Goal: Information Seeking & Learning: Learn about a topic

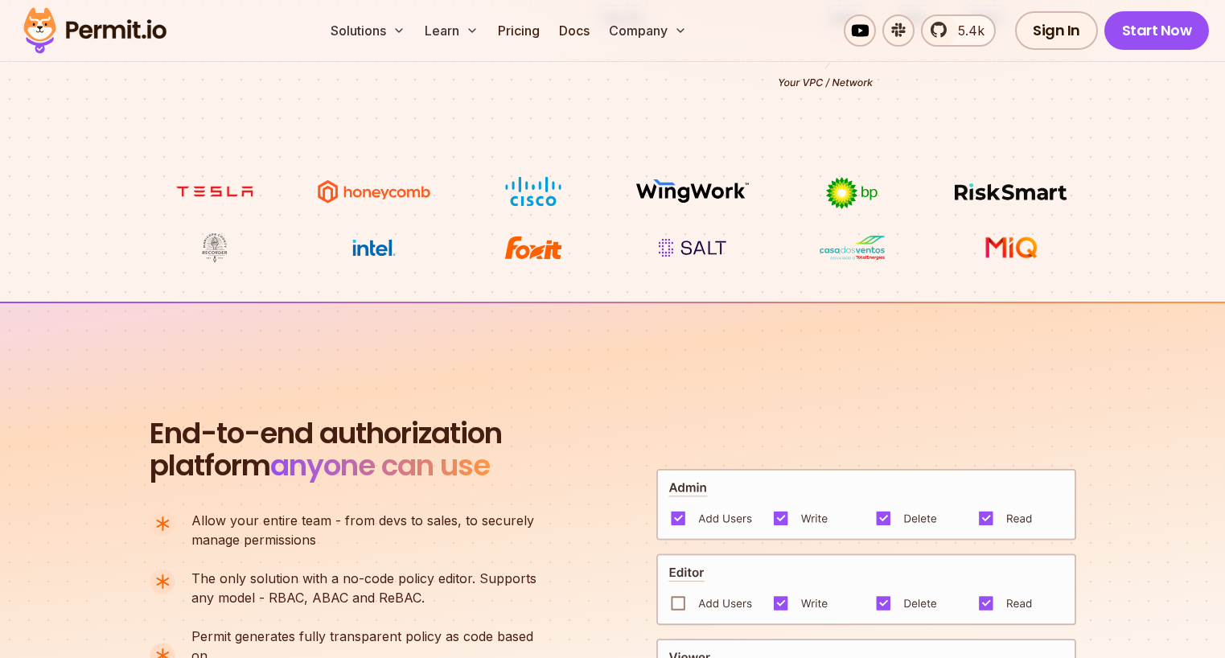
scroll to position [801, 0]
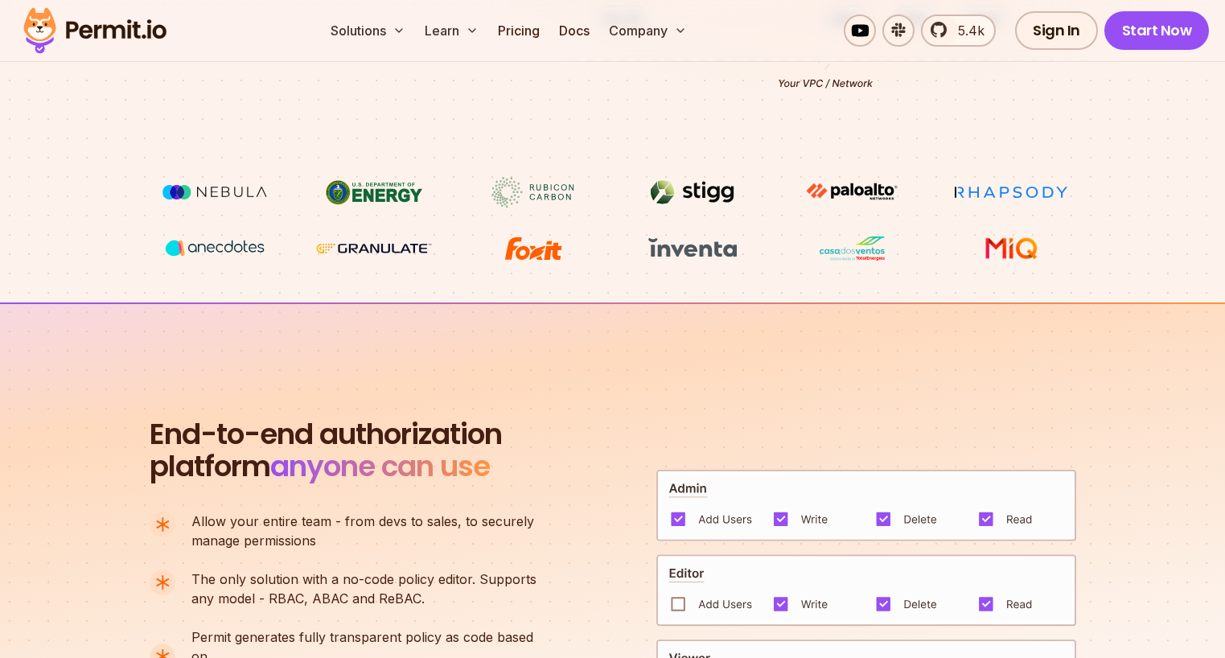
click at [403, 197] on img at bounding box center [374, 192] width 121 height 31
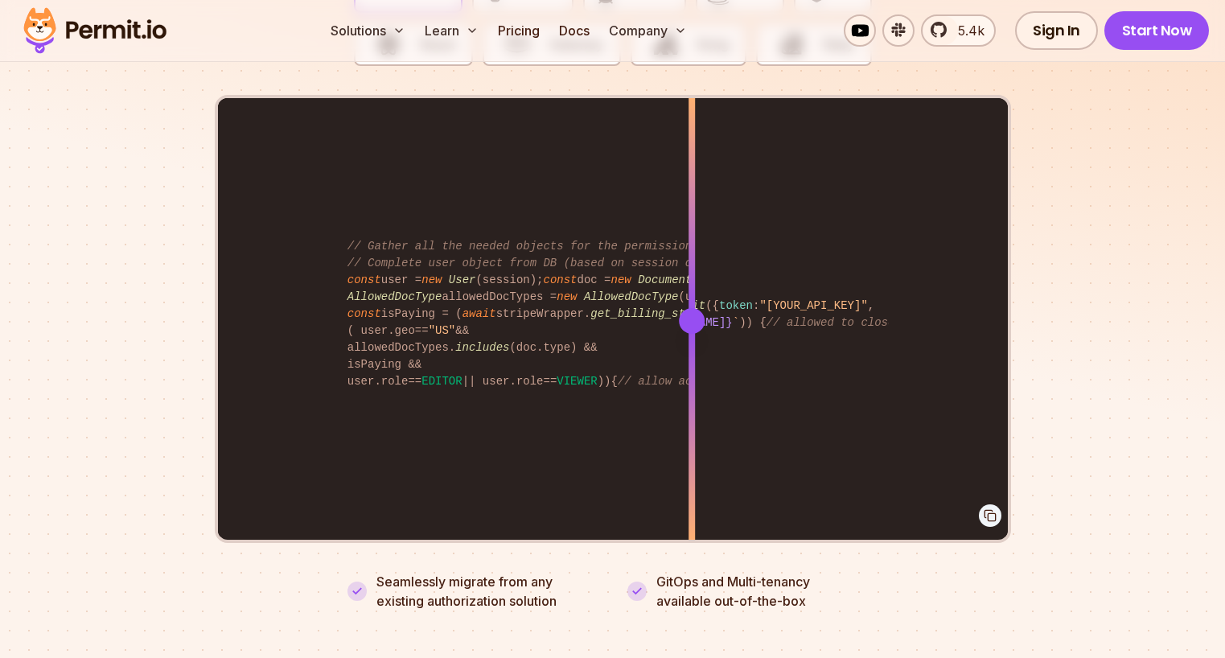
scroll to position [3299, 0]
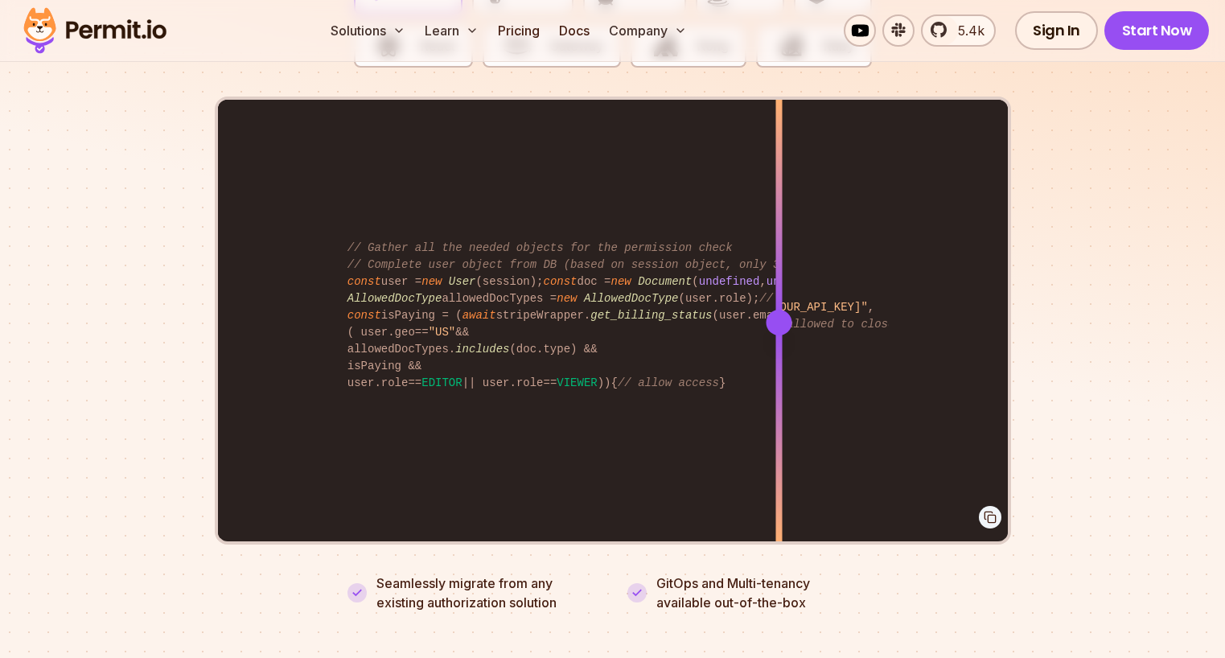
drag, startPoint x: 690, startPoint y: 300, endPoint x: 778, endPoint y: 276, distance: 91.7
click at [778, 276] on div at bounding box center [778, 322] width 6 height 444
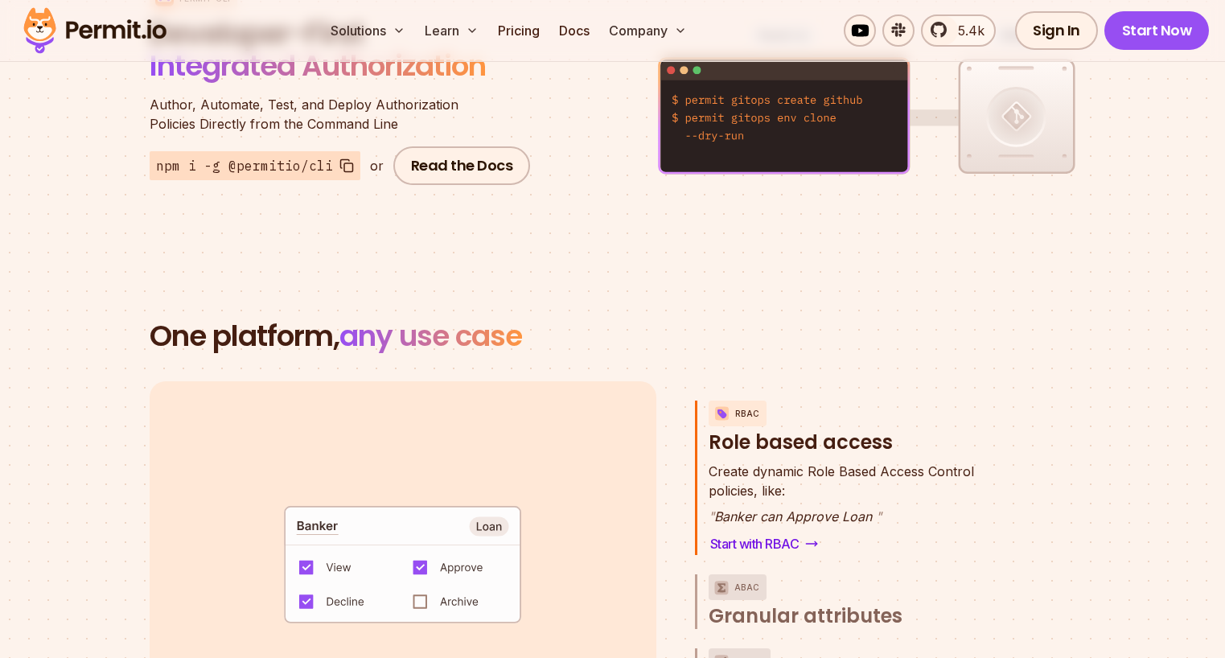
scroll to position [1894, 0]
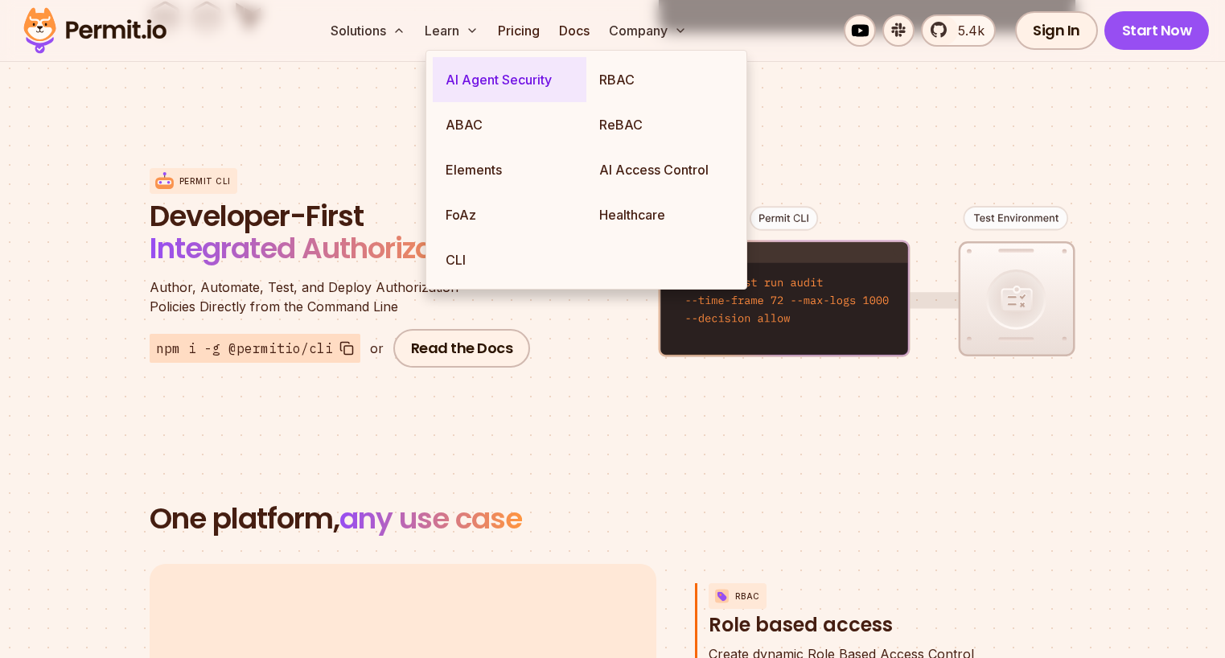
click at [477, 77] on link "AI Agent Security" at bounding box center [510, 79] width 154 height 45
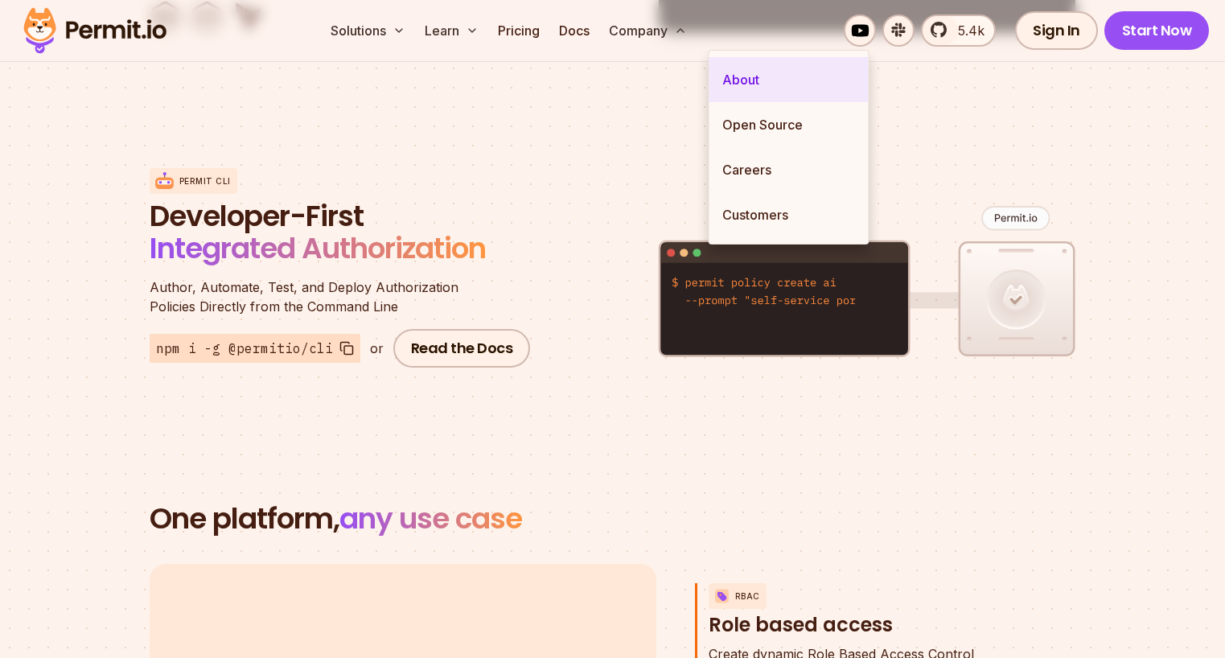
click at [731, 58] on link "About" at bounding box center [788, 79] width 159 height 45
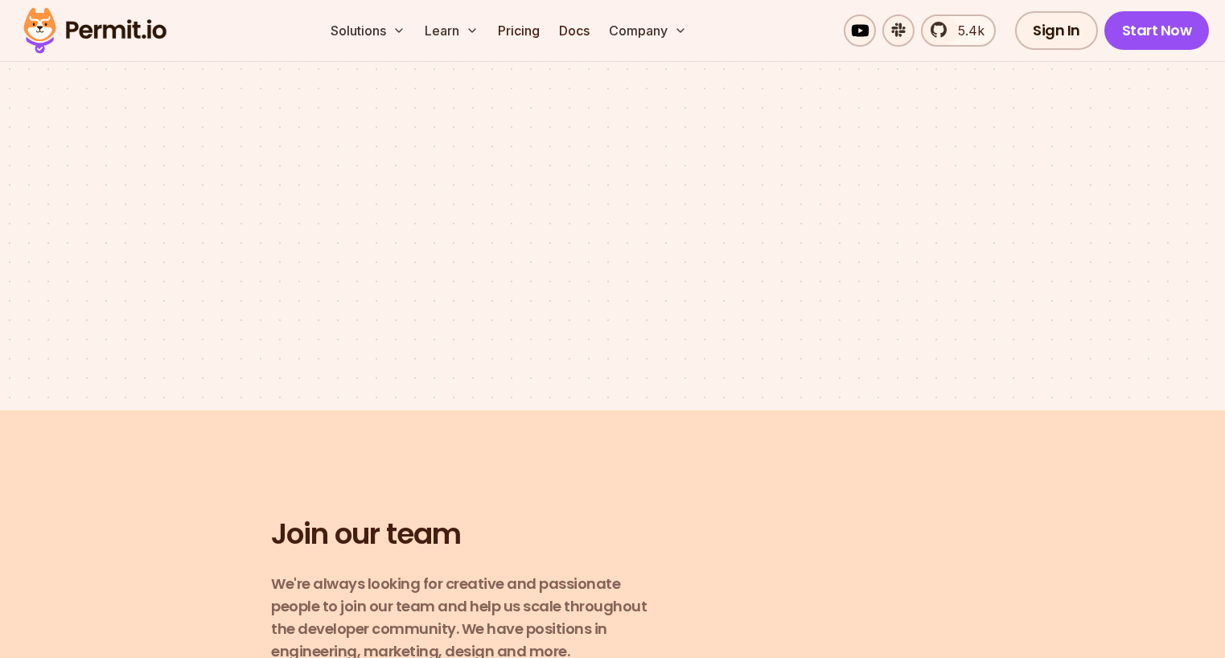
scroll to position [2023, 0]
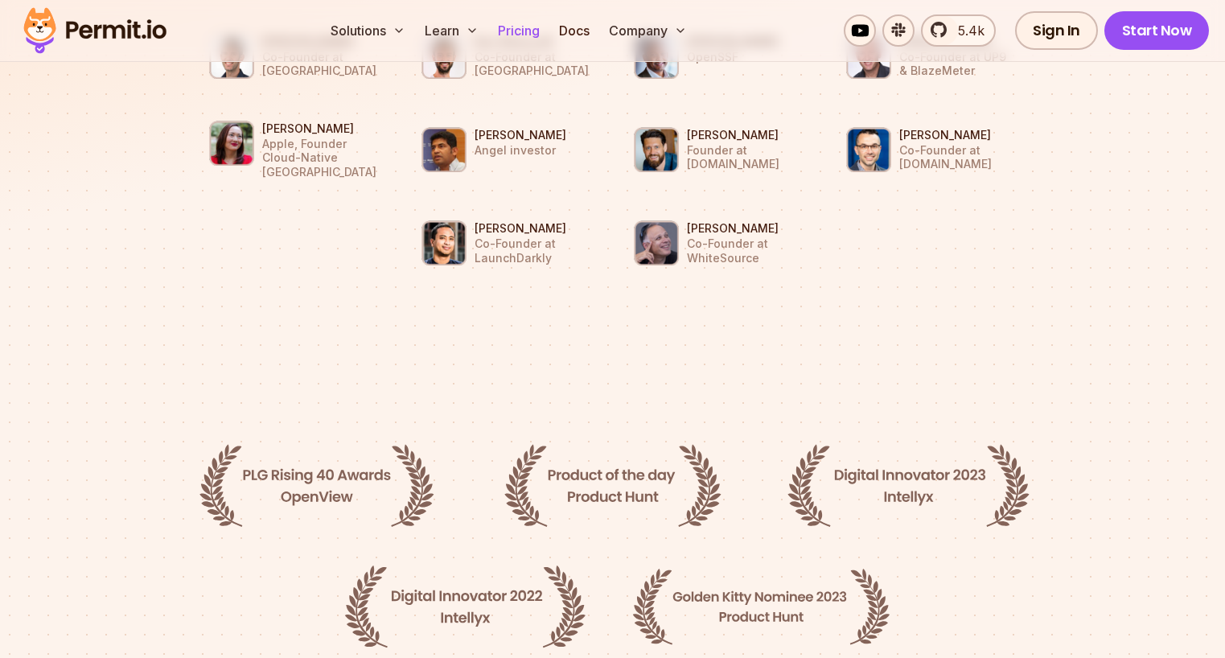
click at [546, 37] on link "Pricing" at bounding box center [518, 30] width 55 height 32
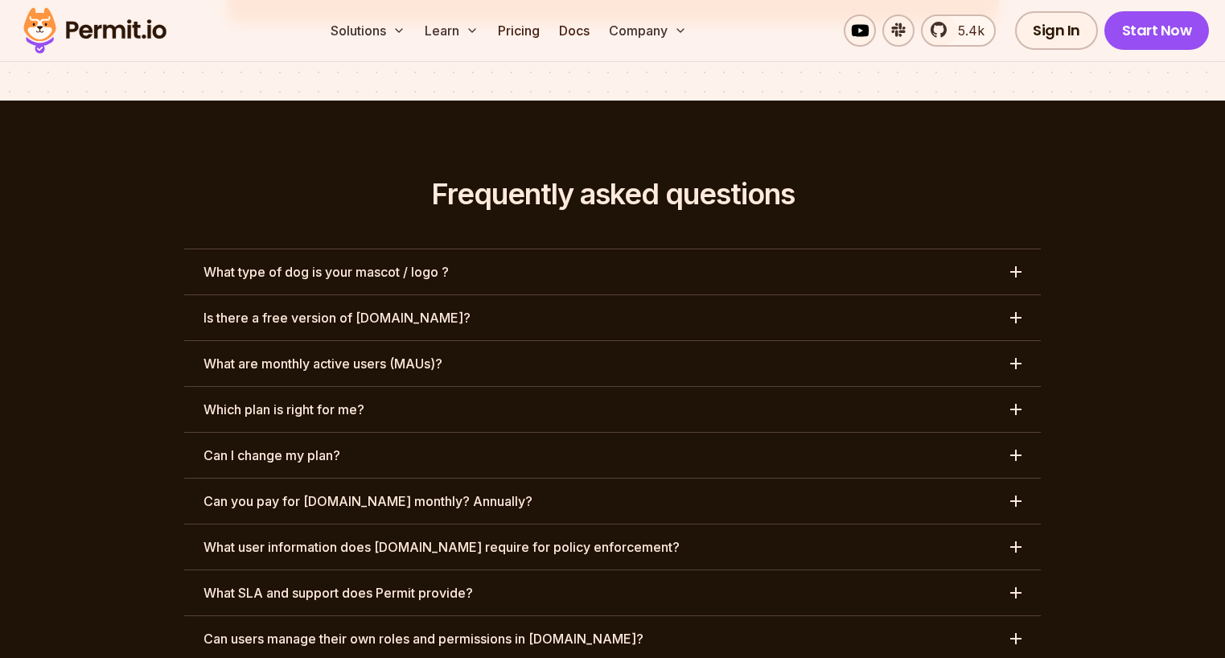
scroll to position [7358, 0]
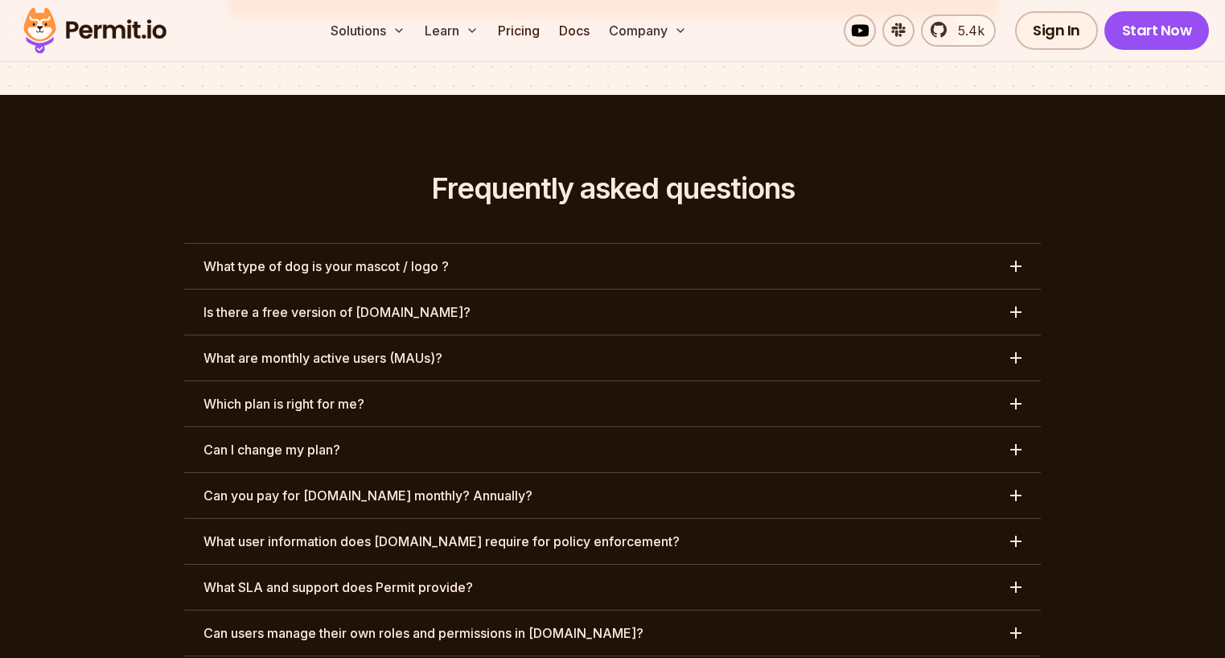
click at [513, 244] on button "What type of dog is your mascot / logo ?" at bounding box center [612, 266] width 857 height 45
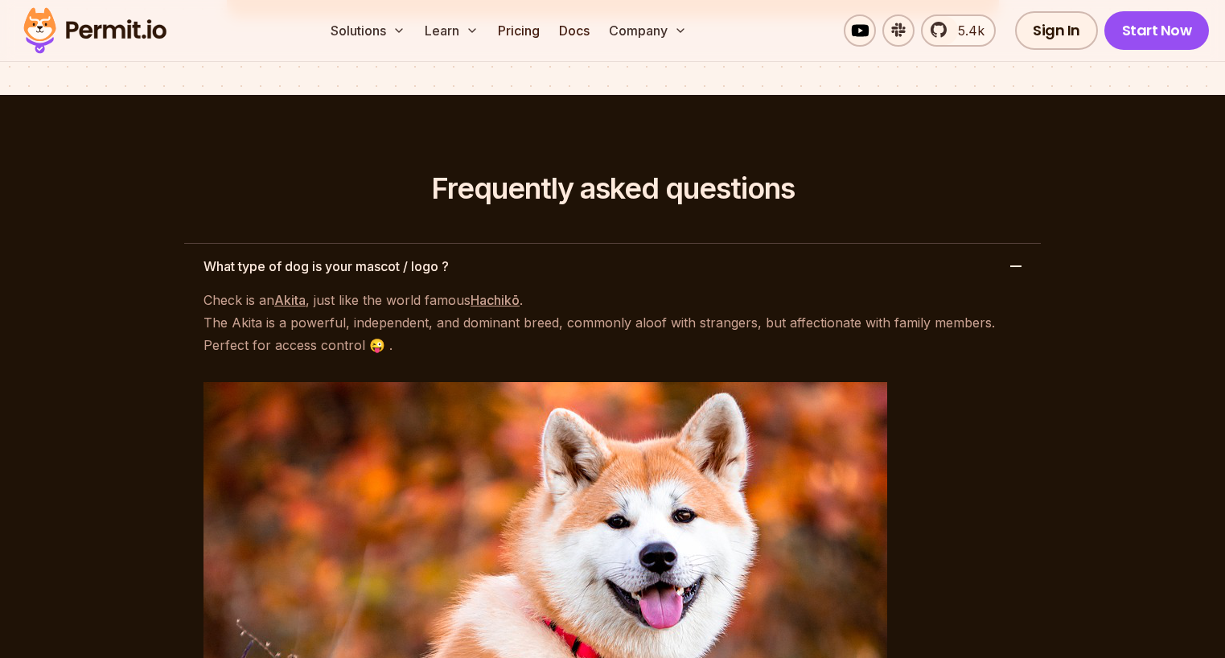
click at [513, 244] on button "What type of dog is your mascot / logo ?" at bounding box center [612, 266] width 857 height 45
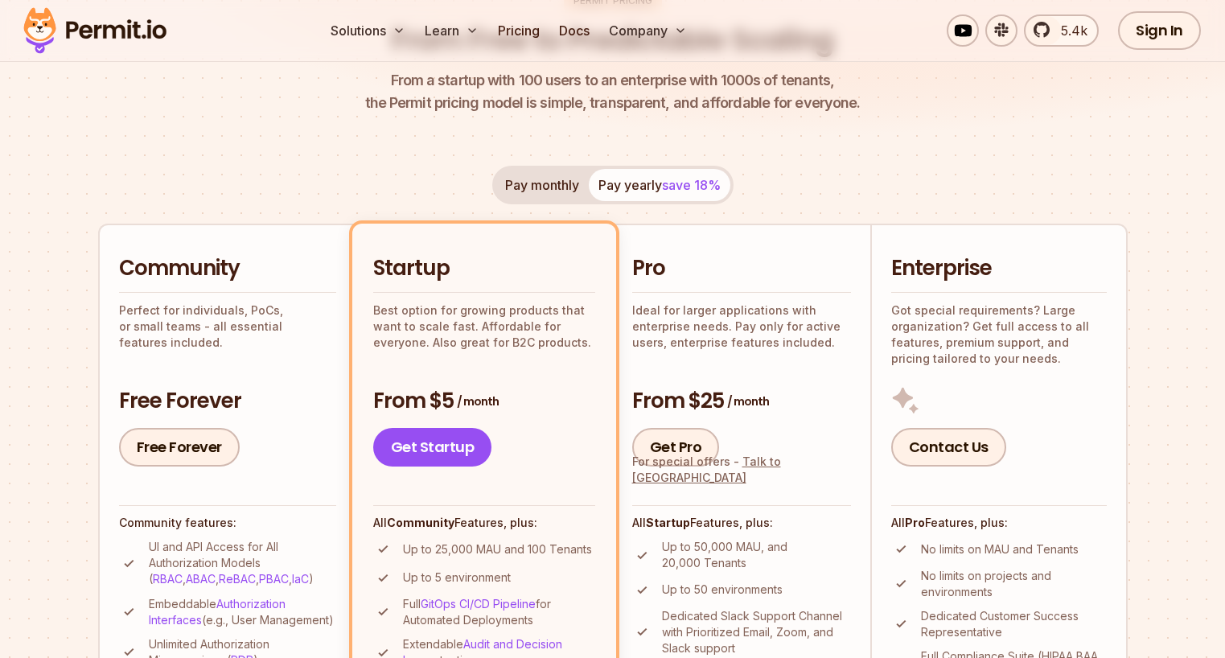
scroll to position [0, 0]
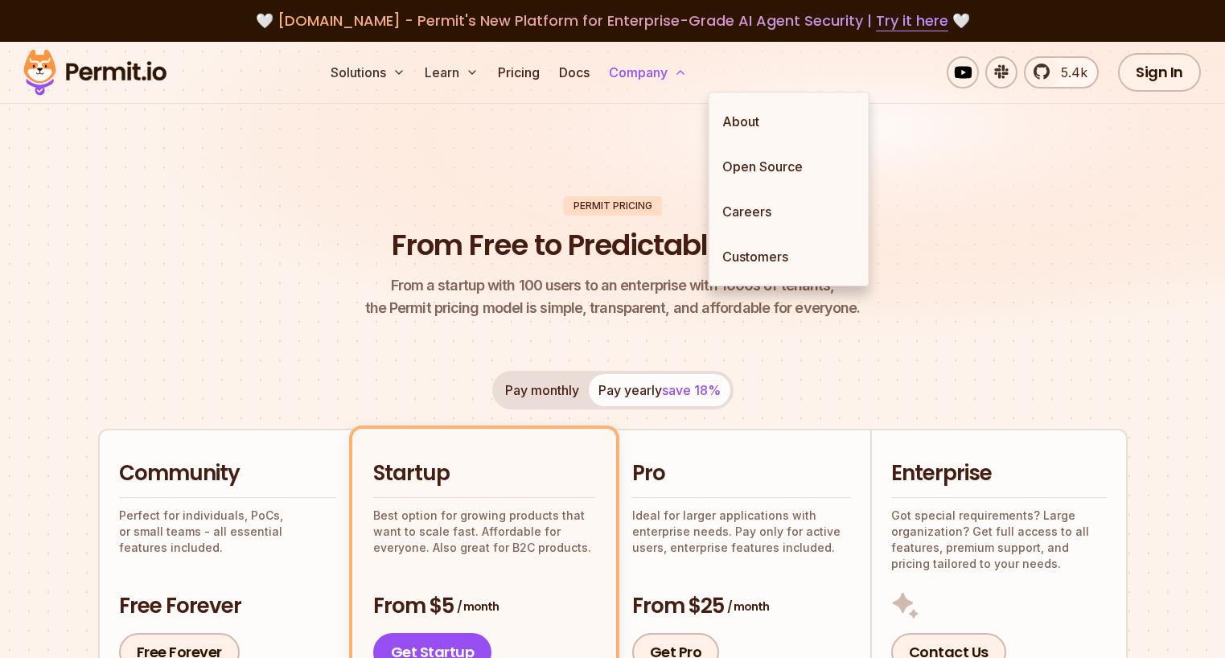
drag, startPoint x: 718, startPoint y: 86, endPoint x: 724, endPoint y: 78, distance: 9.8
click at [693, 78] on button "Company" at bounding box center [647, 72] width 91 height 32
click at [733, 103] on link "About" at bounding box center [788, 121] width 159 height 45
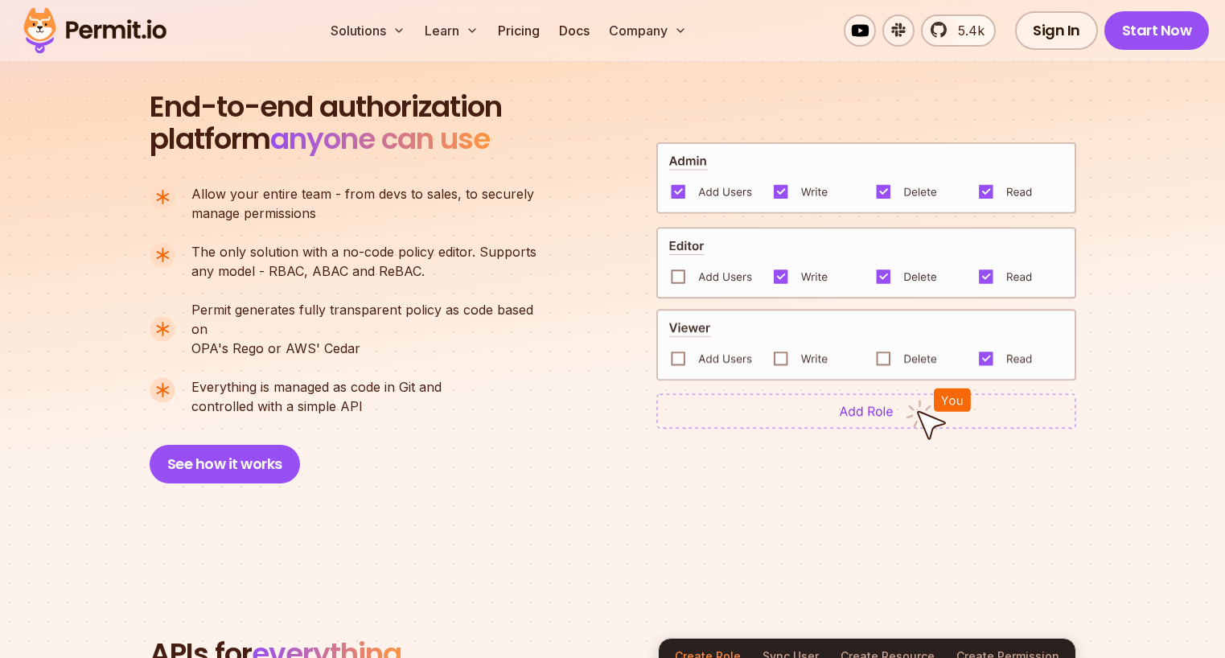
scroll to position [1050, 0]
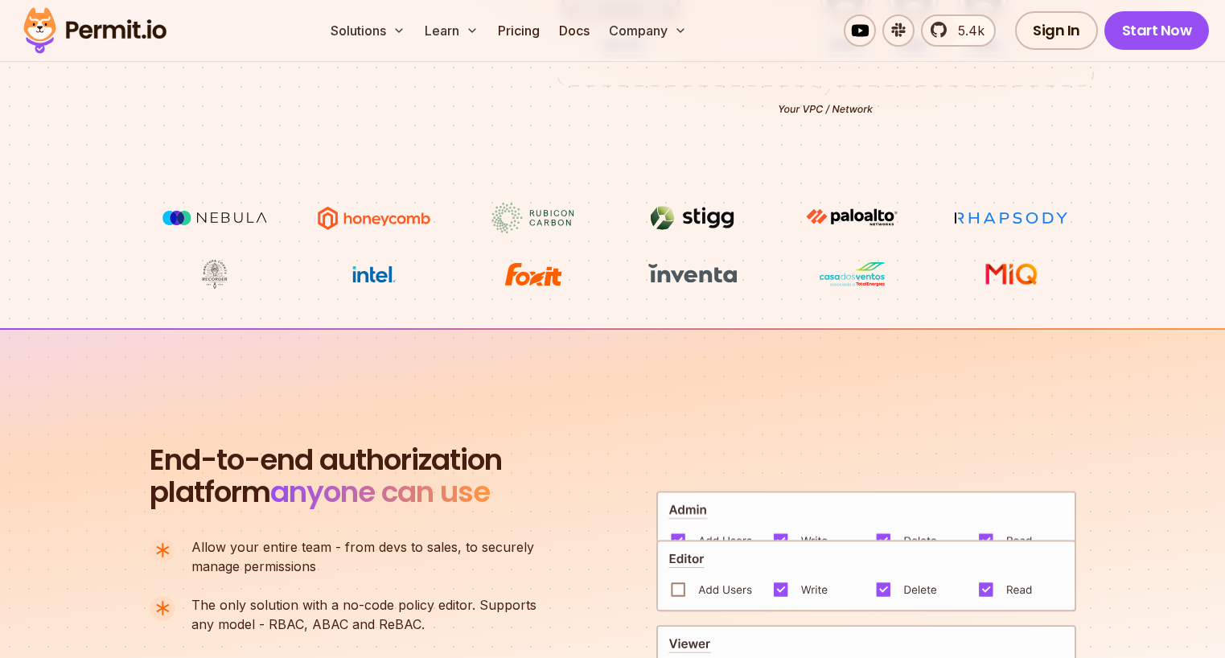
scroll to position [1110, 0]
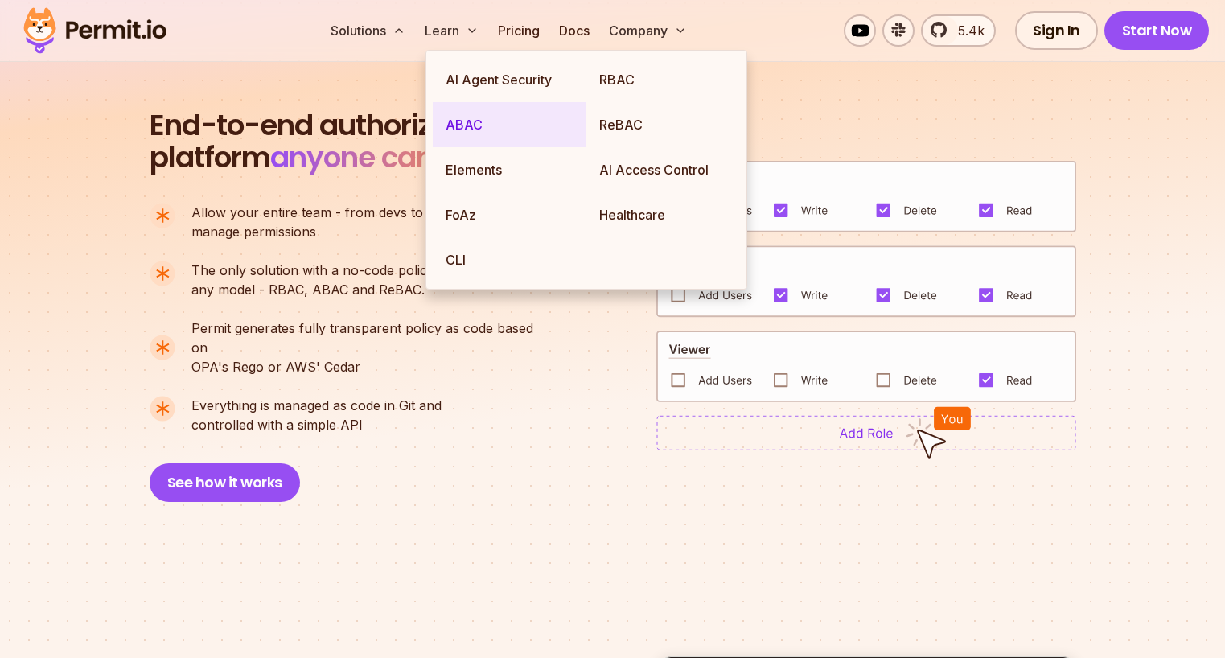
click at [508, 114] on link "ABAC" at bounding box center [510, 124] width 154 height 45
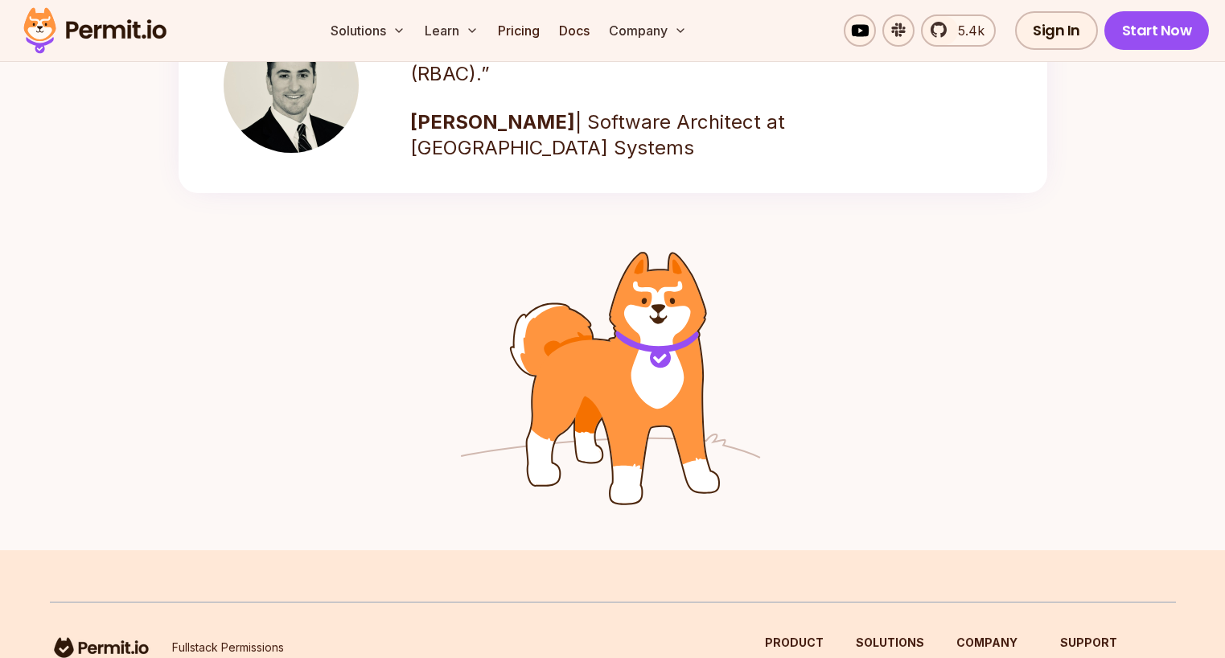
scroll to position [2397, 0]
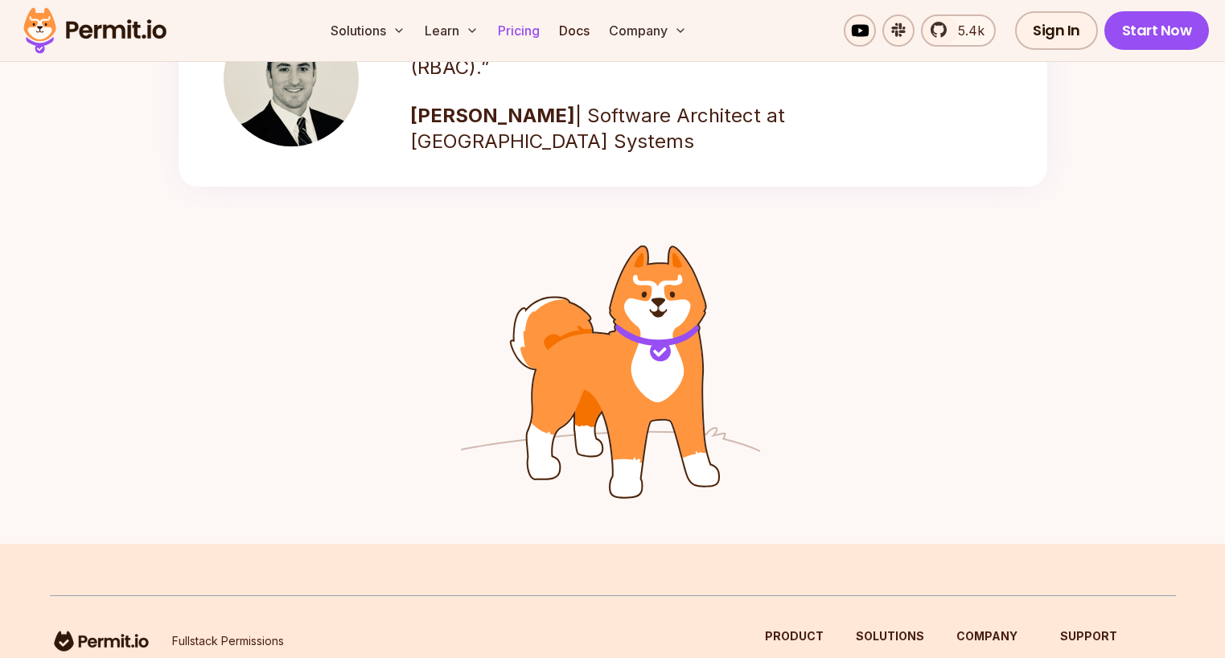
click at [546, 39] on link "Pricing" at bounding box center [518, 30] width 55 height 32
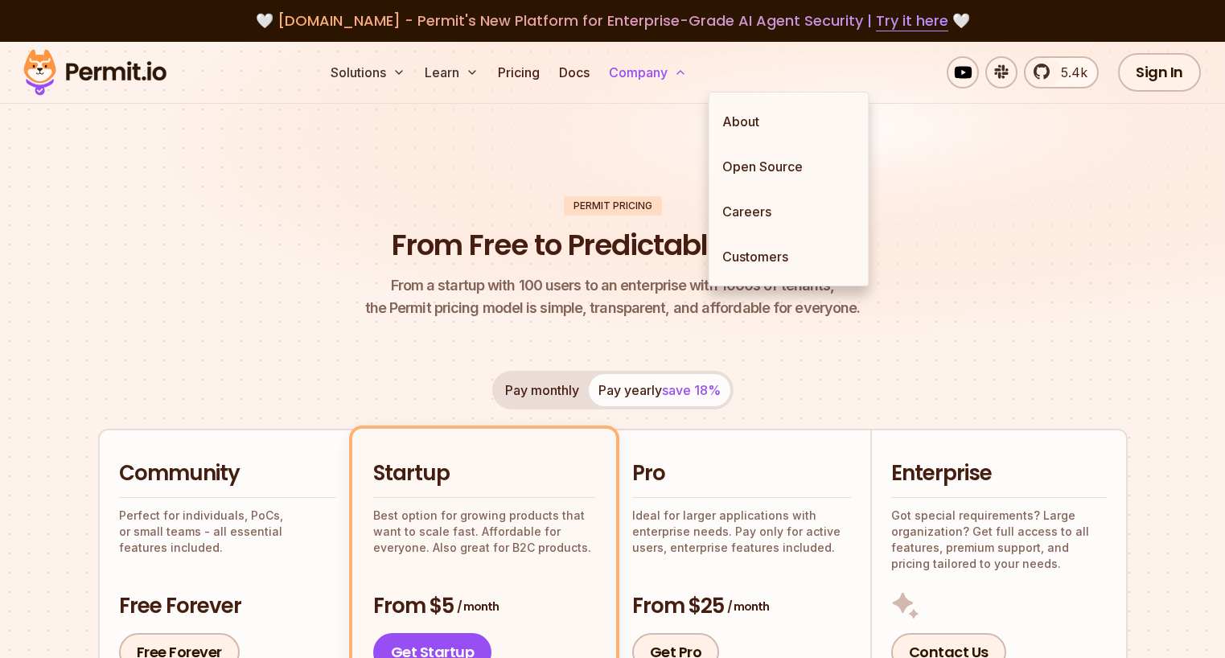
click at [693, 78] on button "Company" at bounding box center [647, 72] width 91 height 32
click at [746, 107] on link "About" at bounding box center [788, 121] width 159 height 45
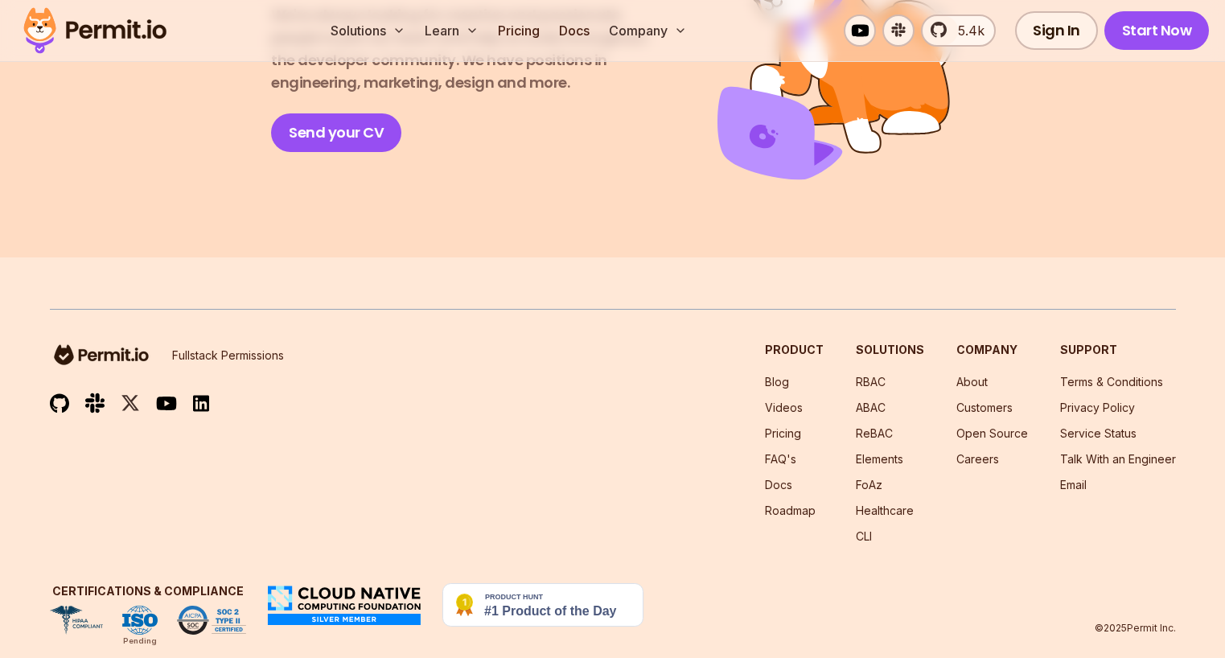
scroll to position [2946, 0]
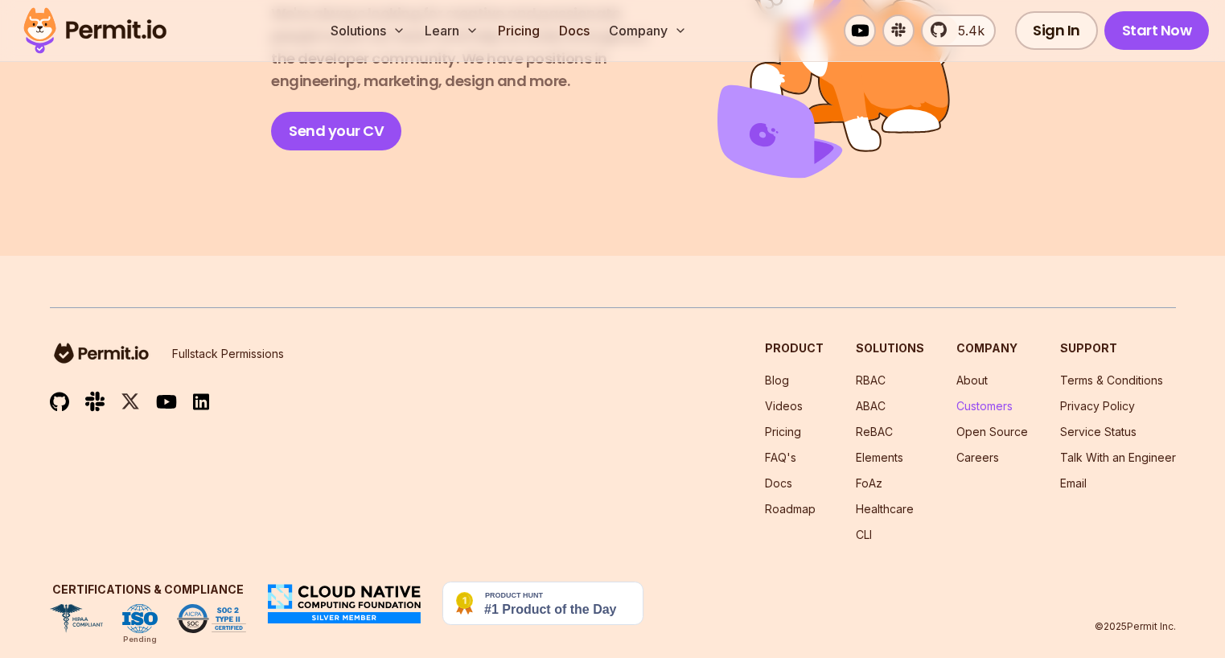
click at [956, 399] on link "Customers" at bounding box center [984, 406] width 56 height 14
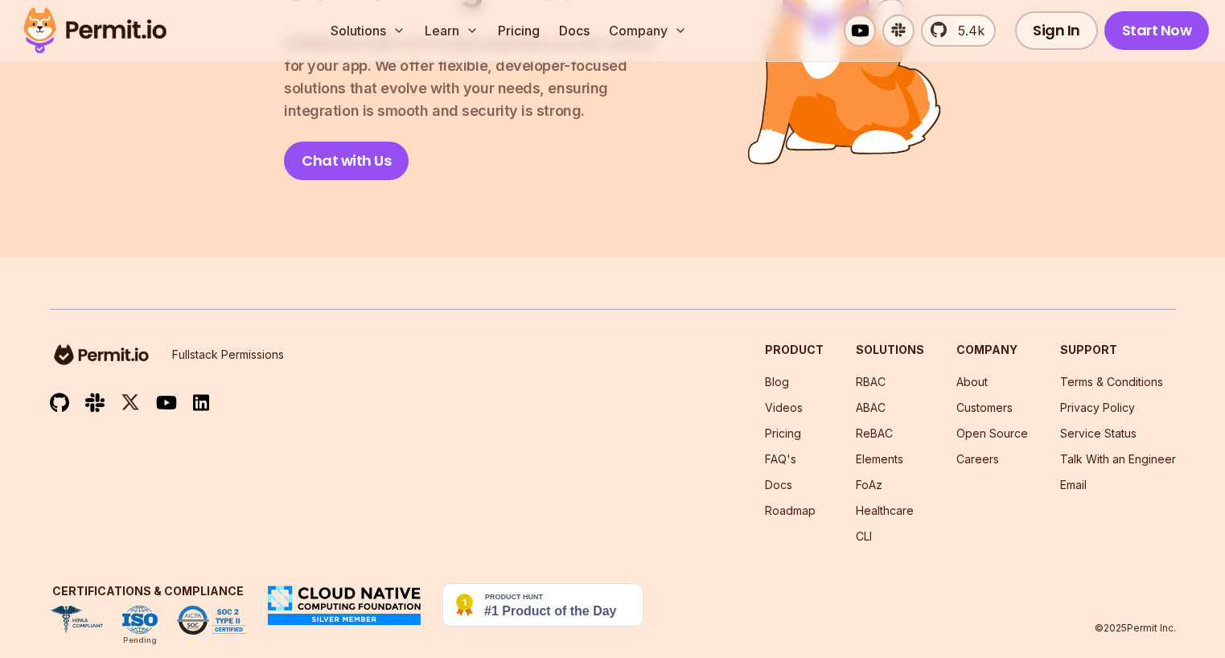
scroll to position [2395, 0]
